Goal: Task Accomplishment & Management: Manage account settings

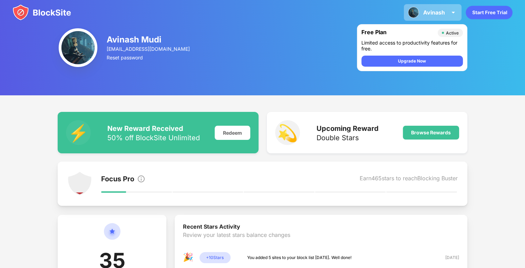
click at [405, 16] on div "Avinash Avinash Mudi View Account Insights Premium Rewards Settings Support Log…" at bounding box center [433, 12] width 58 height 17
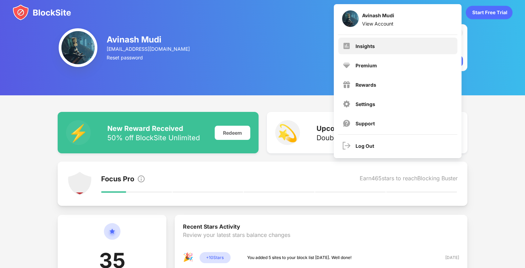
click at [388, 48] on div "Insights" at bounding box center [397, 46] width 119 height 17
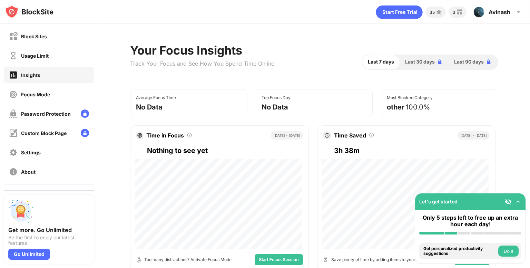
click at [52, 53] on div "Usage Limit" at bounding box center [49, 55] width 90 height 17
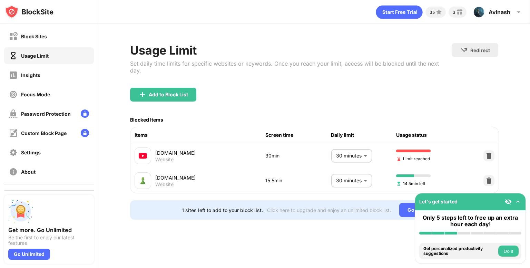
click at [351, 168] on div "chess.com Website 15.5min 30 minutes ** ​ 14.5min left" at bounding box center [314, 180] width 368 height 25
click at [353, 170] on body "Block Sites Usage Limit Insights Focus Mode Password Protection Custom Block Pa…" at bounding box center [265, 134] width 530 height 268
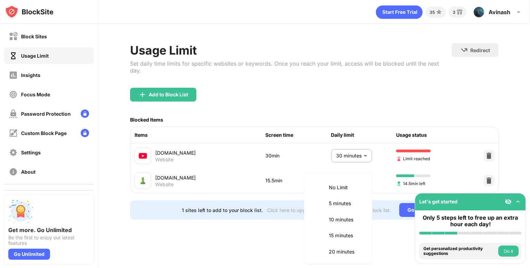
scroll to position [65, 0]
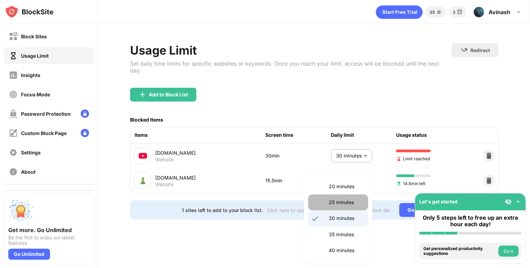
click at [343, 199] on p "25 minutes" at bounding box center [346, 202] width 35 height 8
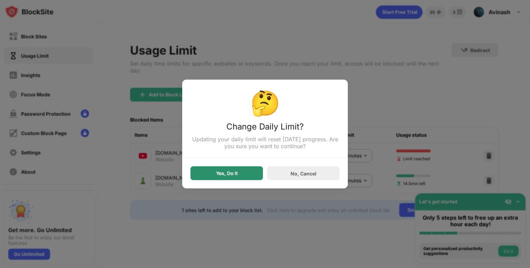
click at [216, 176] on div "Yes, Do It" at bounding box center [227, 173] width 22 height 6
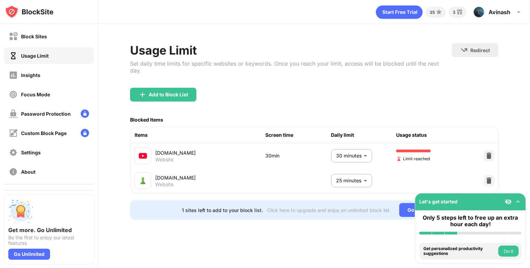
click at [351, 170] on body "Block Sites Usage Limit Insights Focus Mode Password Protection Custom Block Pa…" at bounding box center [265, 134] width 530 height 268
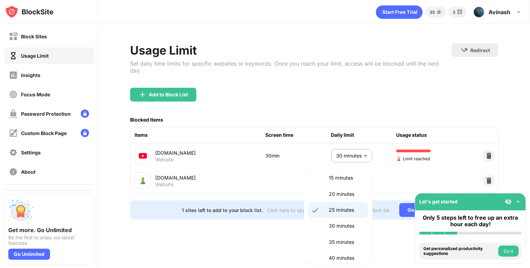
scroll to position [58, 0]
click at [343, 220] on li "30 minutes" at bounding box center [338, 225] width 60 height 16
type input "**"
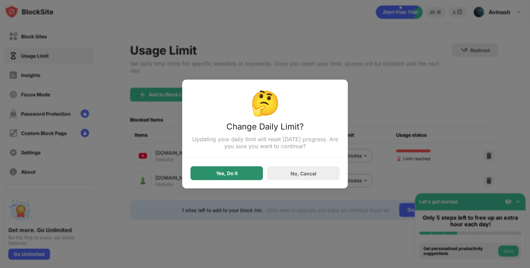
click at [224, 173] on div "Yes, Do It" at bounding box center [227, 173] width 22 height 6
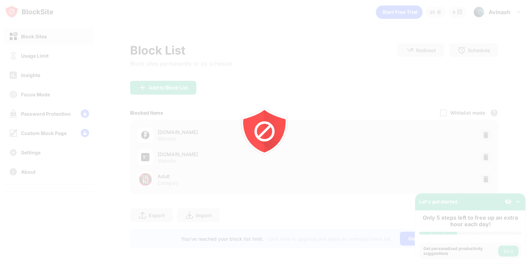
click at [46, 59] on div at bounding box center [265, 134] width 530 height 268
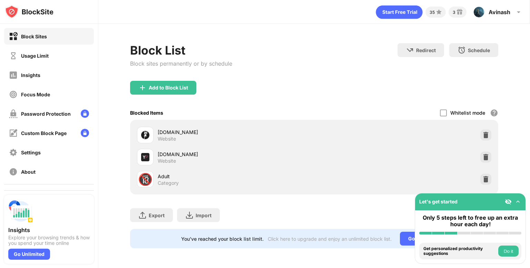
click at [46, 58] on div "Usage Limit" at bounding box center [35, 56] width 28 height 6
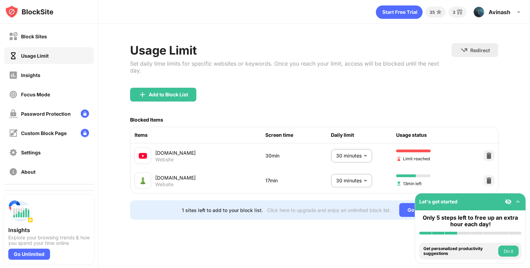
click at [359, 173] on body "Block Sites Usage Limit Insights Focus Mode Password Protection Custom Block Pa…" at bounding box center [265, 134] width 530 height 268
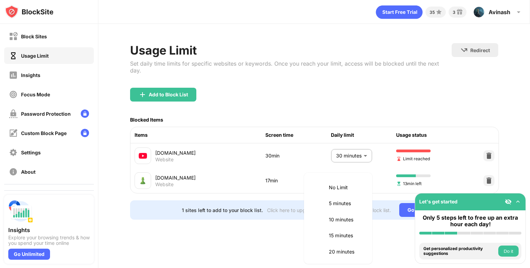
scroll to position [65, 0]
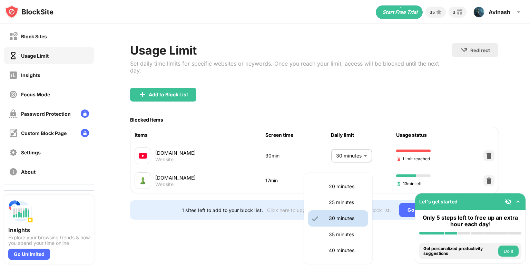
click at [353, 189] on p "20 minutes" at bounding box center [346, 187] width 35 height 8
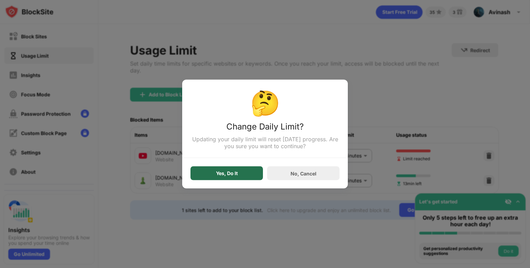
click at [216, 174] on div "Yes, Do It" at bounding box center [227, 173] width 22 height 6
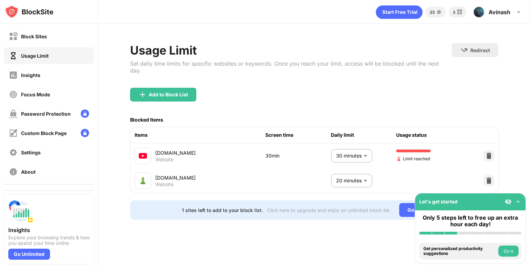
click at [342, 172] on body "Block Sites Usage Limit Insights Focus Mode Password Protection Custom Block Pa…" at bounding box center [265, 134] width 530 height 268
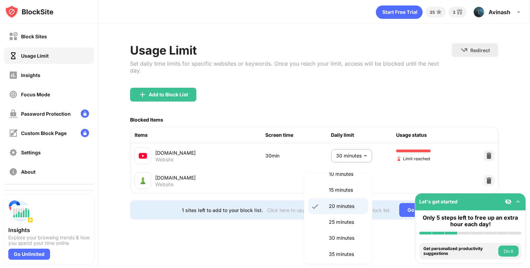
scroll to position [46, 0]
click at [340, 218] on p "25 minutes" at bounding box center [346, 222] width 35 height 8
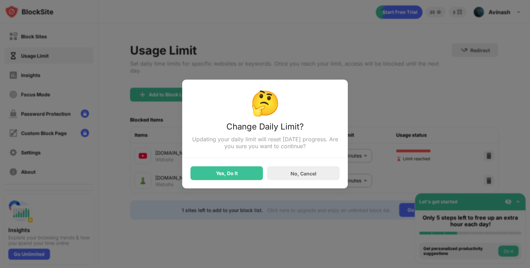
click at [358, 173] on div at bounding box center [265, 134] width 530 height 268
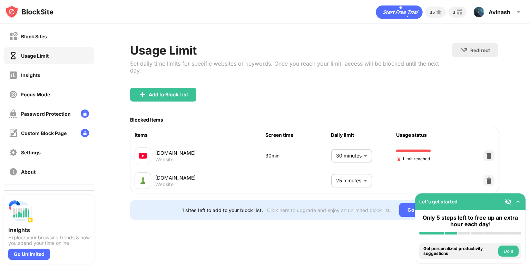
click at [358, 173] on body "Block Sites Usage Limit Insights Focus Mode Password Protection Custom Block Pa…" at bounding box center [265, 134] width 530 height 268
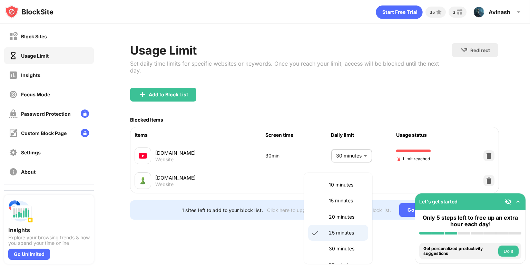
scroll to position [58, 0]
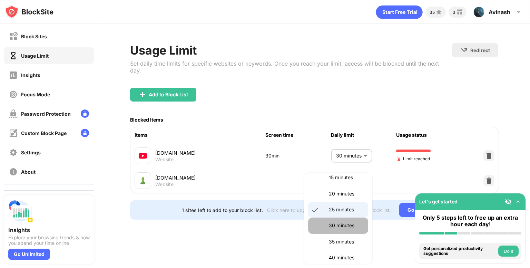
click at [342, 230] on li "30 minutes" at bounding box center [338, 225] width 60 height 16
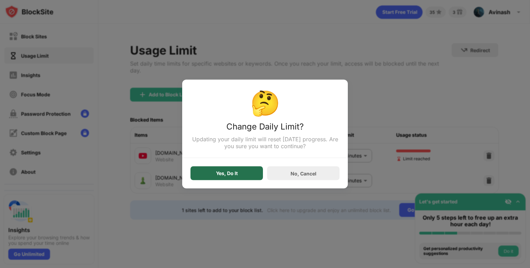
click at [231, 179] on div "Yes, Do It" at bounding box center [227, 173] width 72 height 14
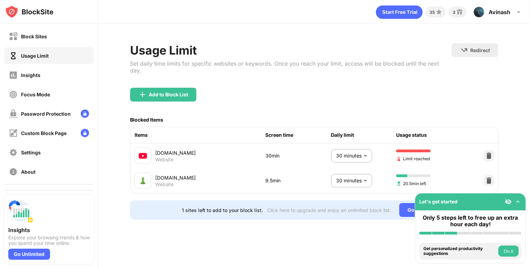
click at [347, 145] on body "Block Sites Usage Limit Insights Focus Mode Password Protection Custom Block Pa…" at bounding box center [265, 134] width 530 height 268
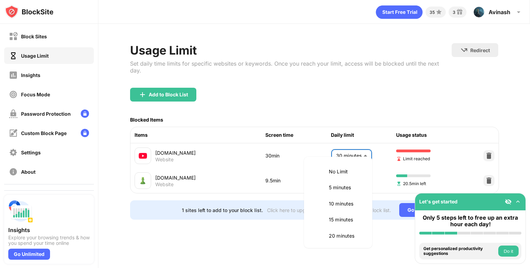
scroll to position [65, 0]
click at [386, 174] on div at bounding box center [265, 134] width 530 height 268
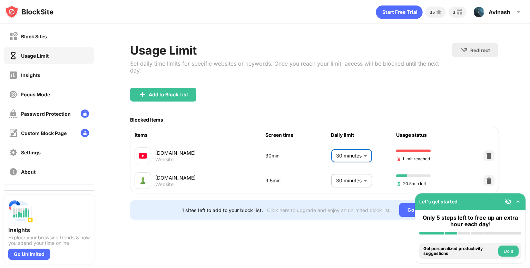
click at [344, 170] on body "Block Sites Usage Limit Insights Focus Mode Password Protection Custom Block Pa…" at bounding box center [265, 134] width 530 height 268
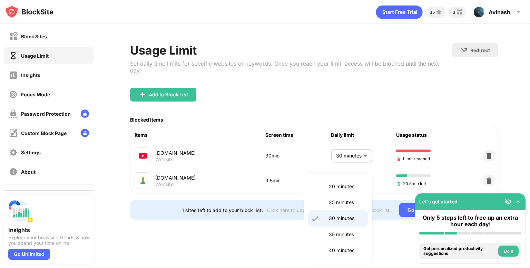
click at [348, 203] on p "25 minutes" at bounding box center [346, 202] width 35 height 8
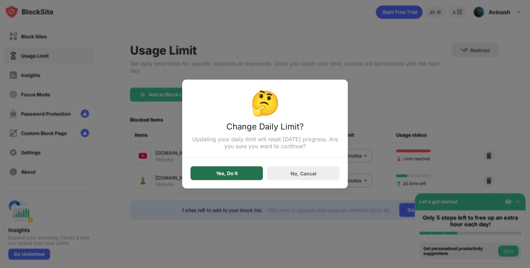
click at [247, 173] on div "Yes, Do It" at bounding box center [227, 173] width 72 height 14
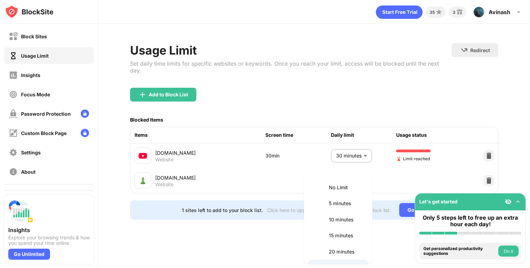
click at [335, 172] on body "Block Sites Usage Limit Insights Focus Mode Password Protection Custom Block Pa…" at bounding box center [265, 134] width 530 height 268
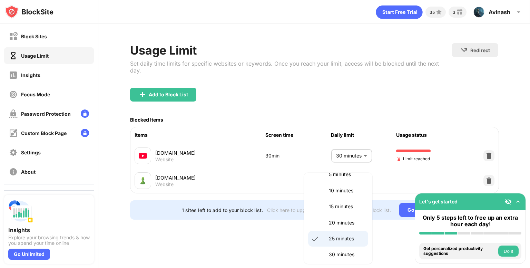
scroll to position [58, 0]
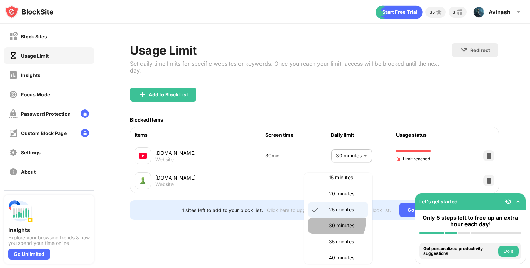
click at [335, 222] on p "30 minutes" at bounding box center [346, 226] width 35 height 8
type input "**"
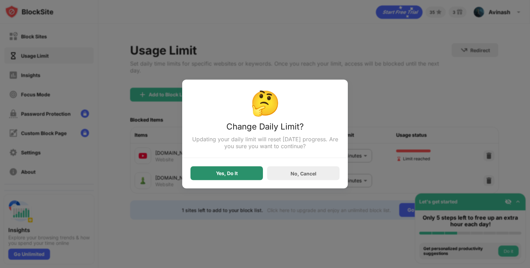
click at [221, 171] on div "Yes, Do It" at bounding box center [227, 173] width 22 height 6
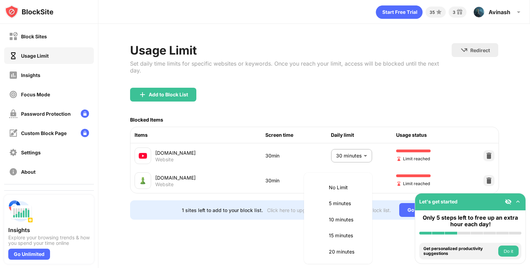
click at [366, 170] on body "Block Sites Usage Limit Insights Focus Mode Password Protection Custom Block Pa…" at bounding box center [265, 134] width 530 height 268
click at [345, 194] on li "No Limit" at bounding box center [338, 187] width 60 height 16
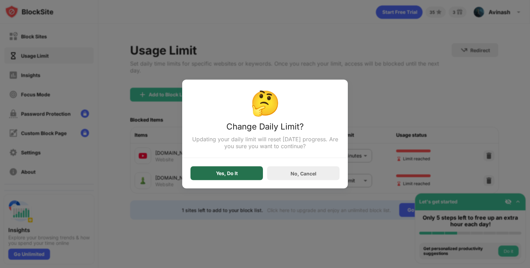
click at [235, 179] on div "Yes, Do It" at bounding box center [227, 173] width 72 height 14
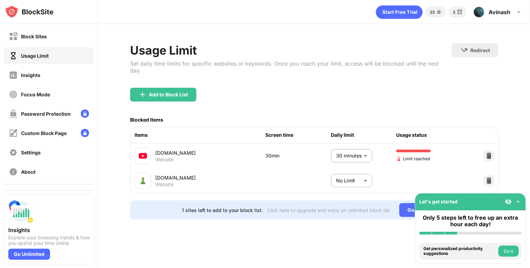
click at [362, 172] on body "Block Sites Usage Limit Insights Focus Mode Password Protection Custom Block Pa…" at bounding box center [265, 134] width 530 height 268
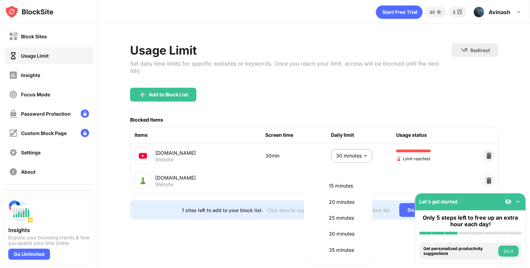
scroll to position [69, 0]
click at [343, 216] on p "30 minutes" at bounding box center [346, 215] width 35 height 8
type input "**"
